Goal: Task Accomplishment & Management: Complete application form

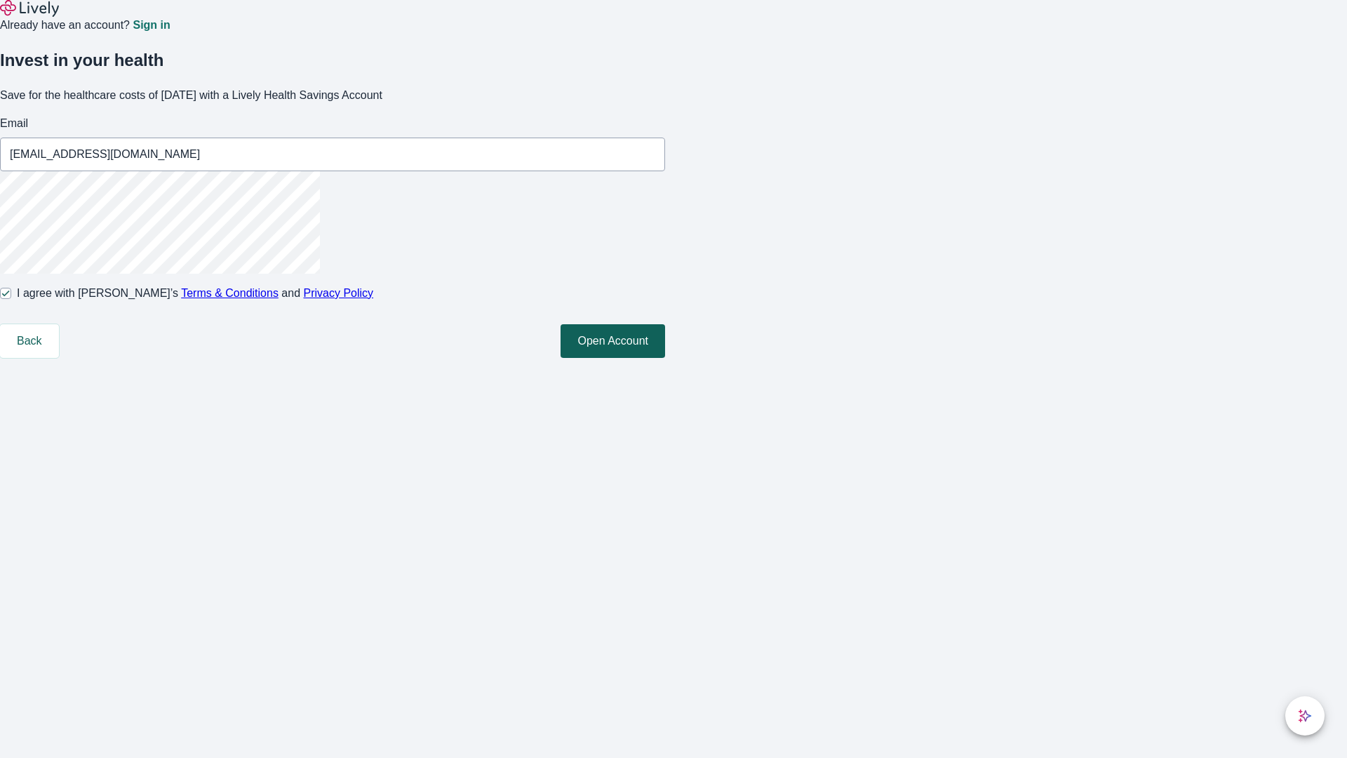
click at [665, 358] on button "Open Account" at bounding box center [613, 341] width 105 height 34
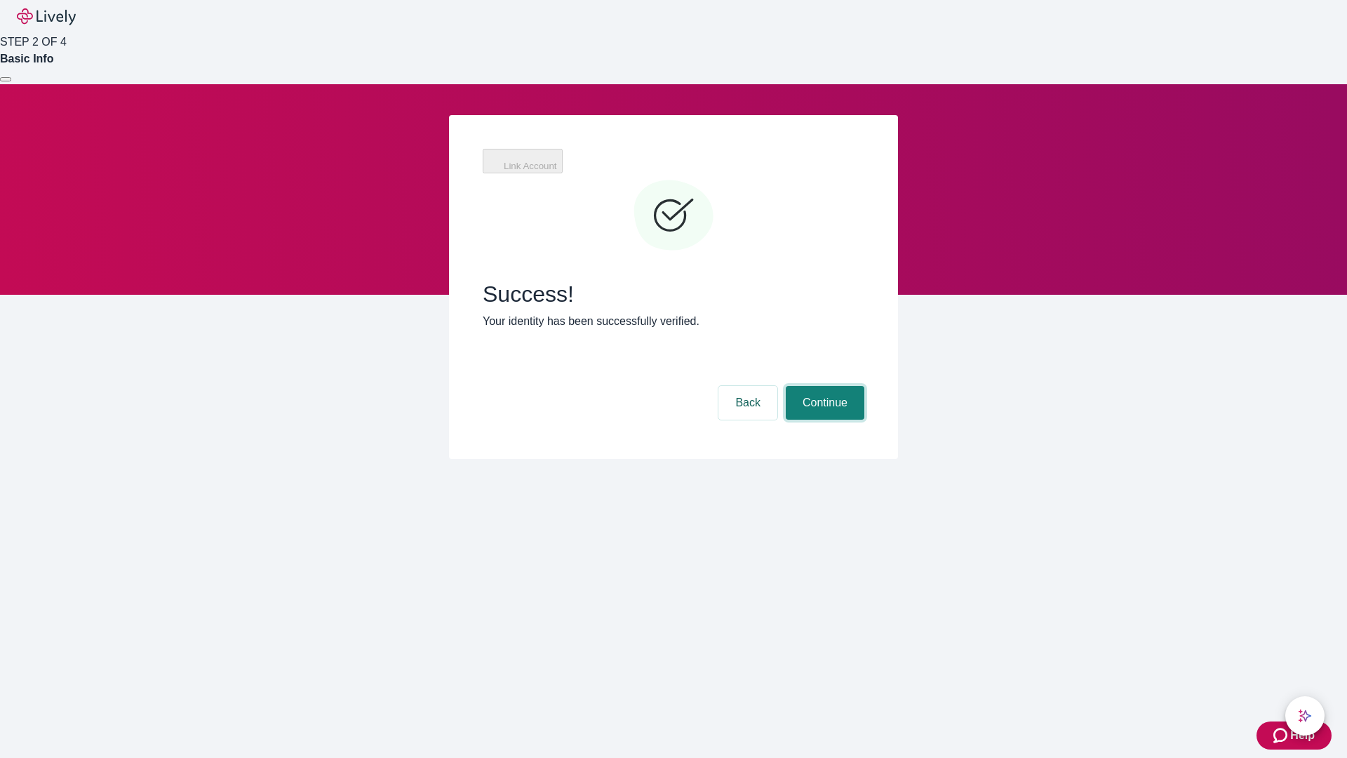
click at [823, 386] on button "Continue" at bounding box center [825, 403] width 79 height 34
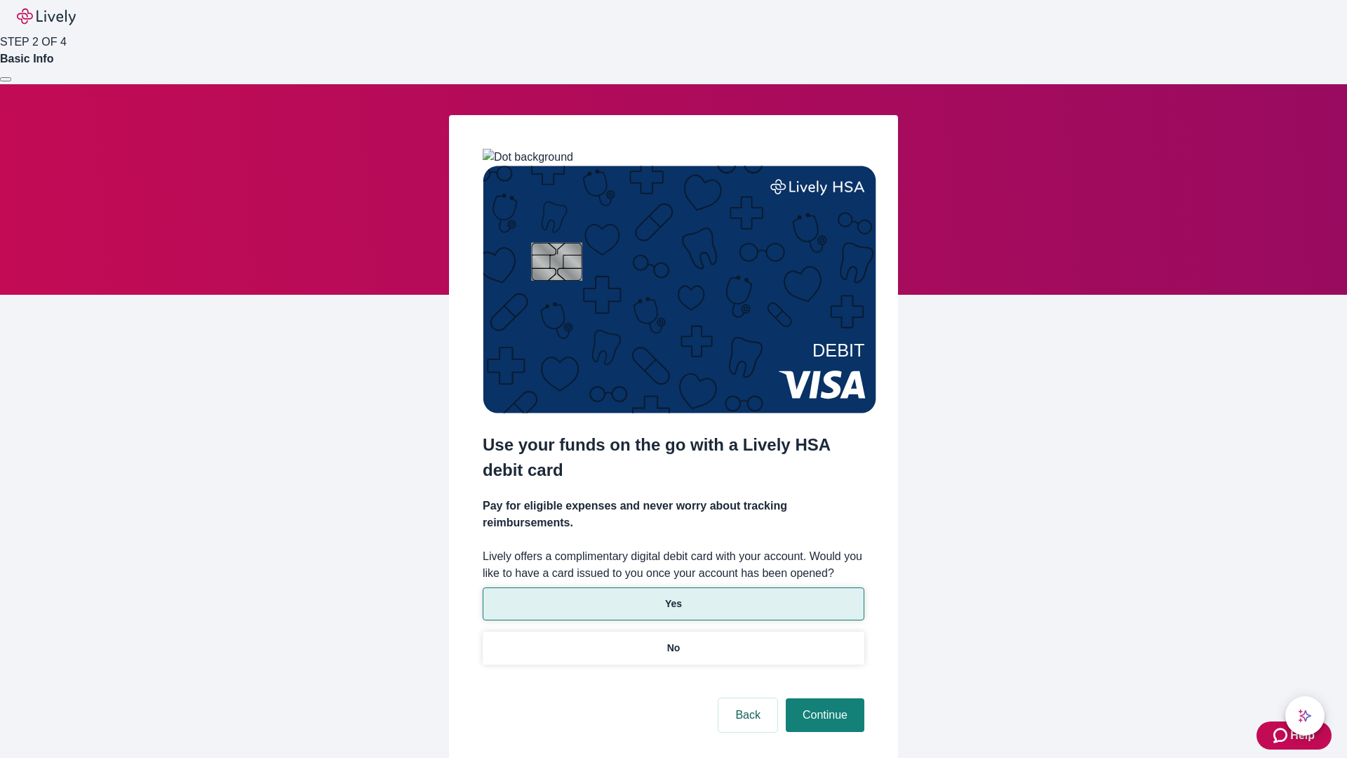
click at [673, 596] on p "Yes" at bounding box center [673, 603] width 17 height 15
click at [823, 698] on button "Continue" at bounding box center [825, 715] width 79 height 34
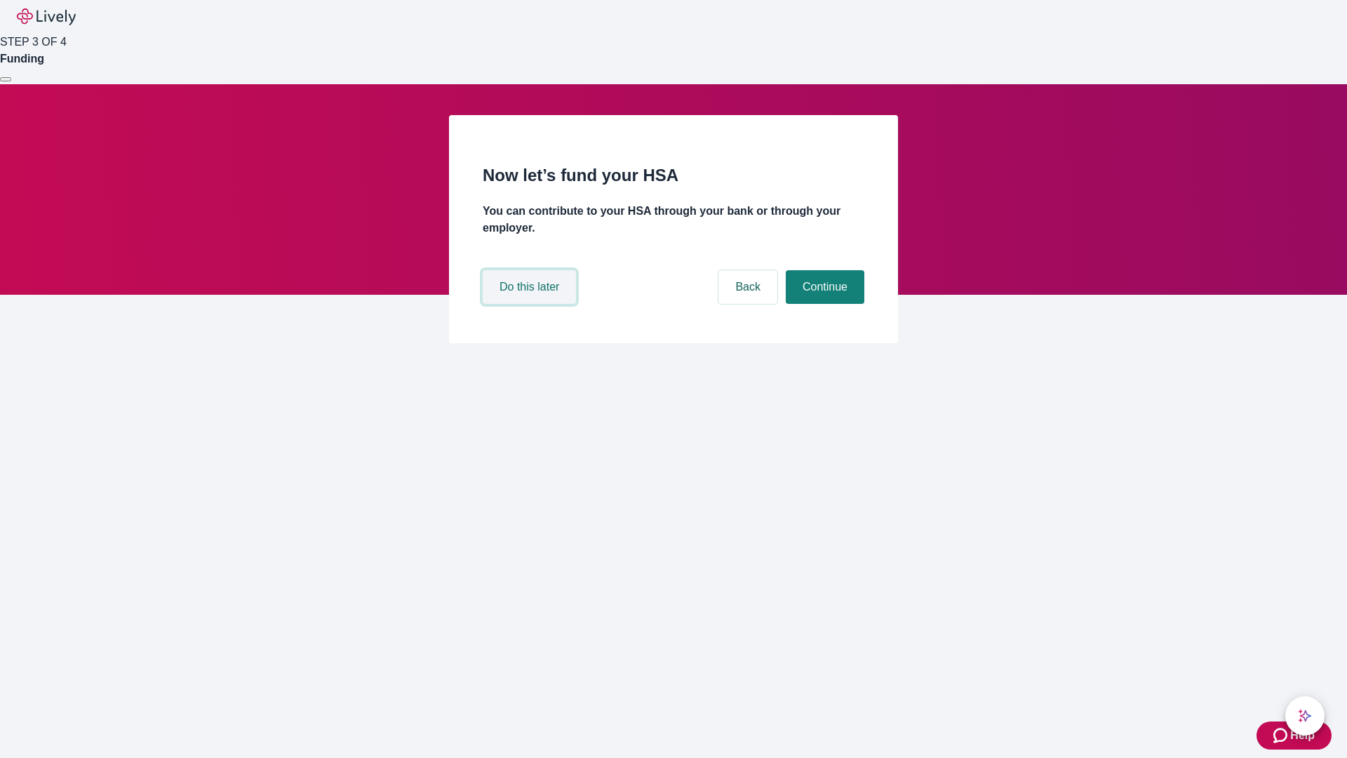
click at [531, 304] on button "Do this later" at bounding box center [529, 287] width 93 height 34
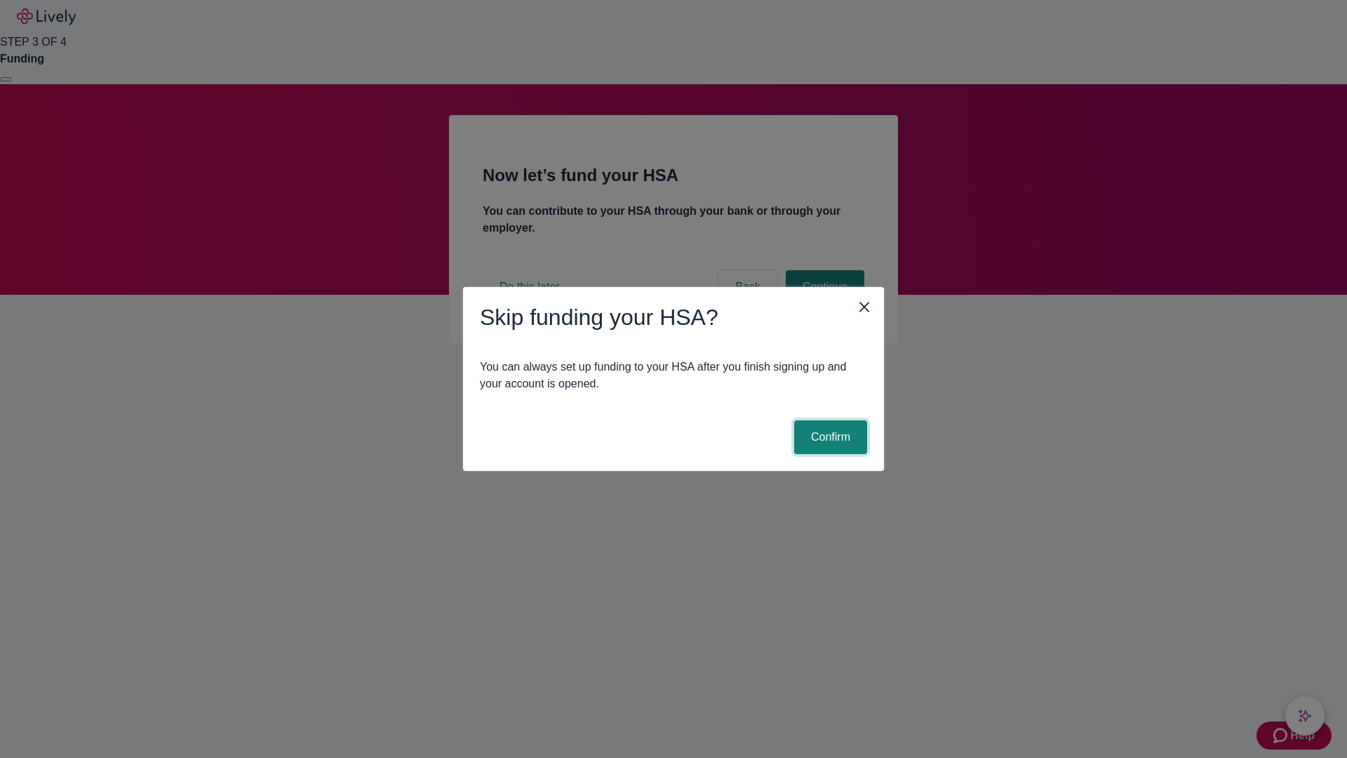
click at [829, 437] on button "Confirm" at bounding box center [830, 437] width 73 height 34
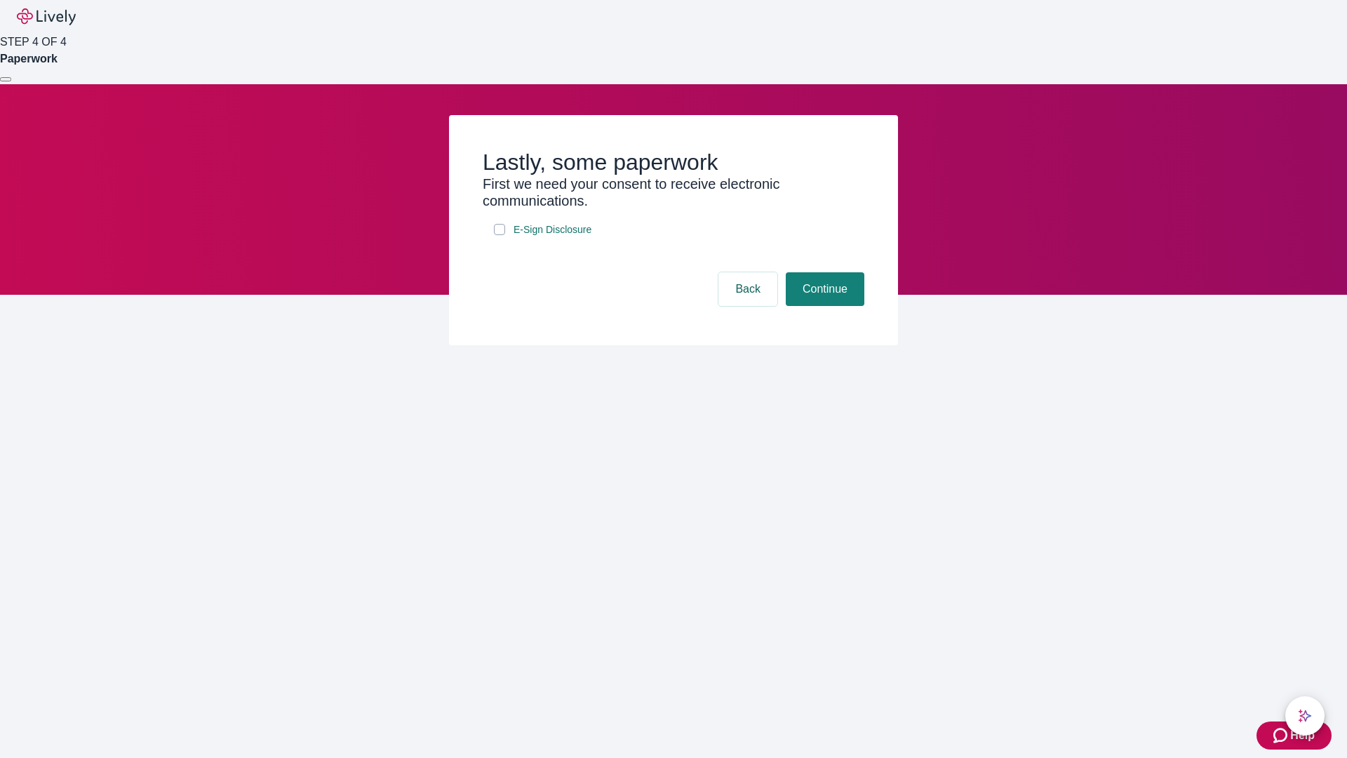
click at [500, 235] on input "E-Sign Disclosure" at bounding box center [499, 229] width 11 height 11
checkbox input "true"
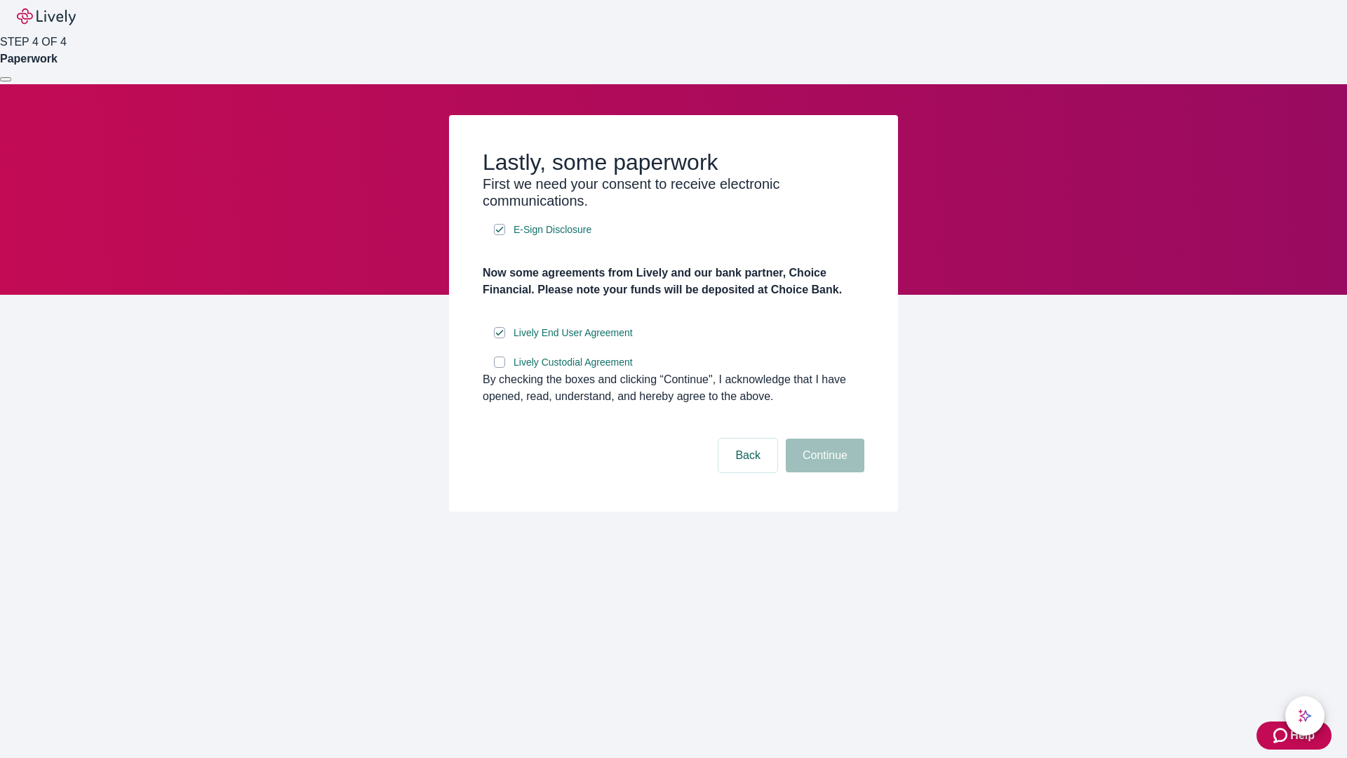
click at [500, 368] on input "Lively Custodial Agreement" at bounding box center [499, 361] width 11 height 11
checkbox input "true"
click at [823, 472] on button "Continue" at bounding box center [825, 455] width 79 height 34
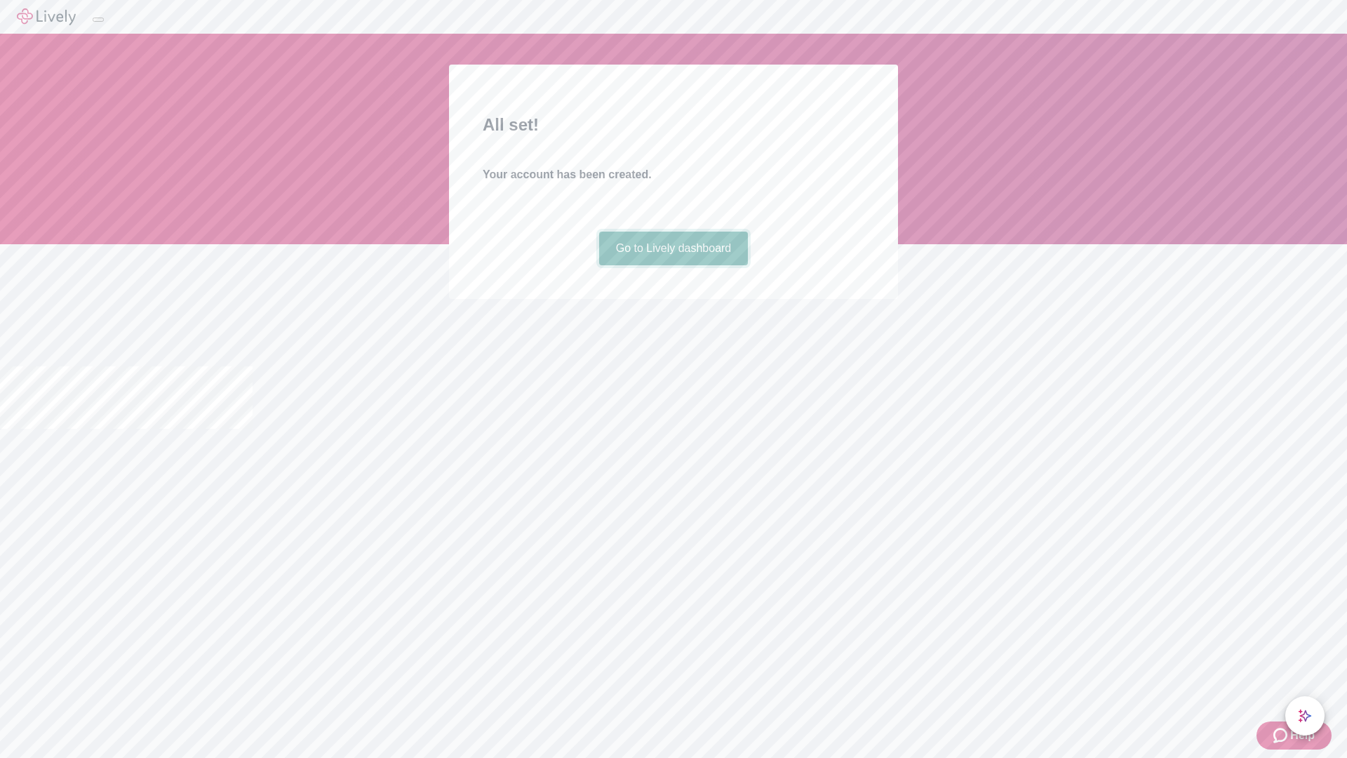
click at [673, 265] on link "Go to Lively dashboard" at bounding box center [673, 249] width 149 height 34
